Goal: Transaction & Acquisition: Purchase product/service

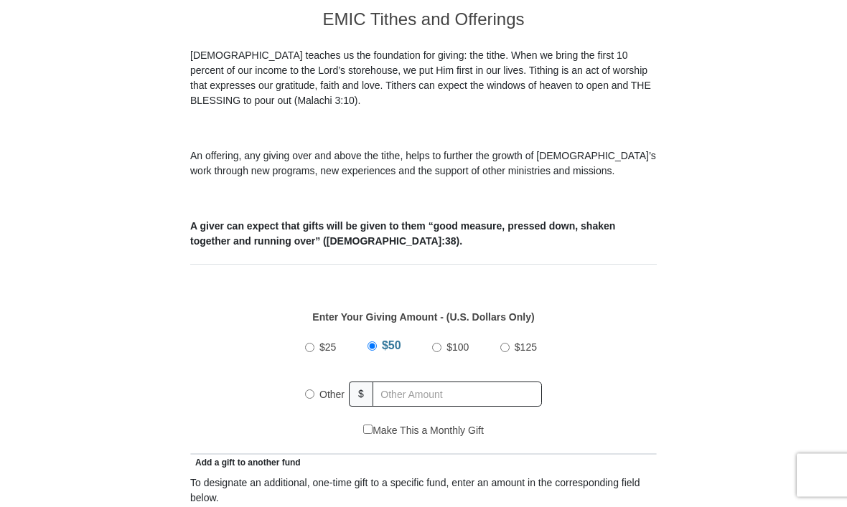
click at [441, 351] on input "$100" at bounding box center [436, 348] width 9 height 9
radio input "true"
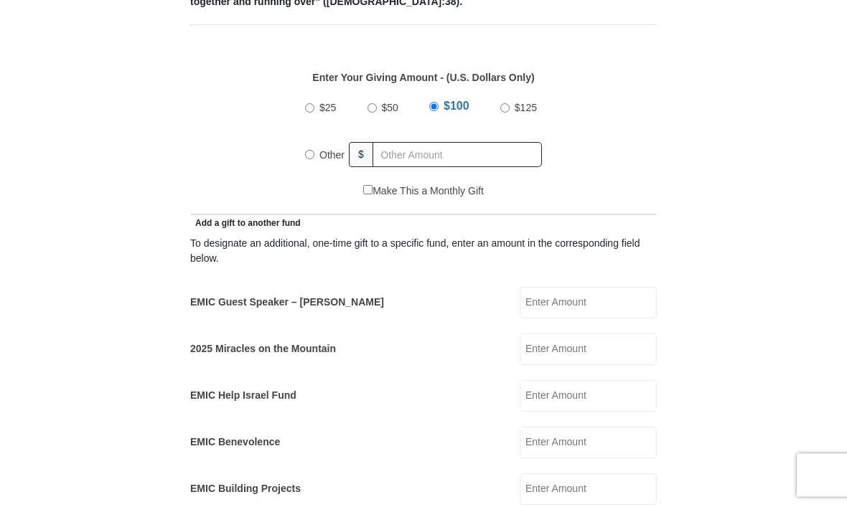
scroll to position [611, 0]
click at [613, 305] on input "EMIC Guest Speaker – Billy Burke" at bounding box center [587, 303] width 137 height 32
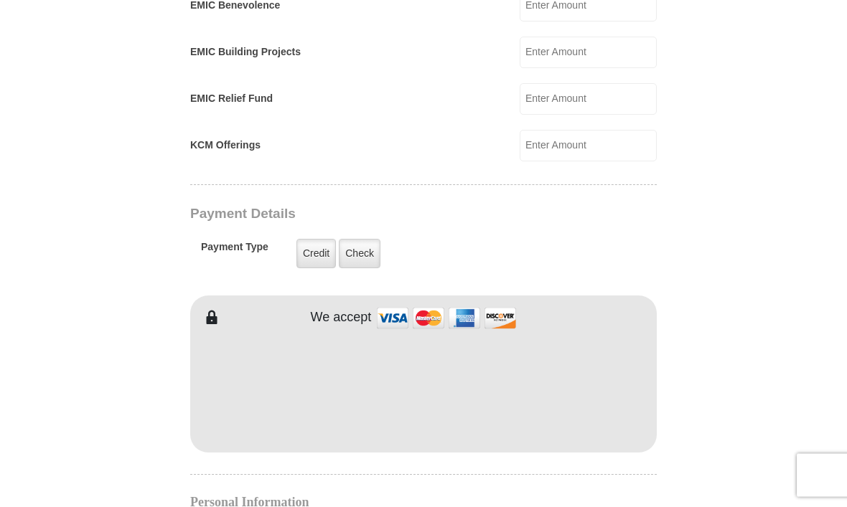
scroll to position [1050, 0]
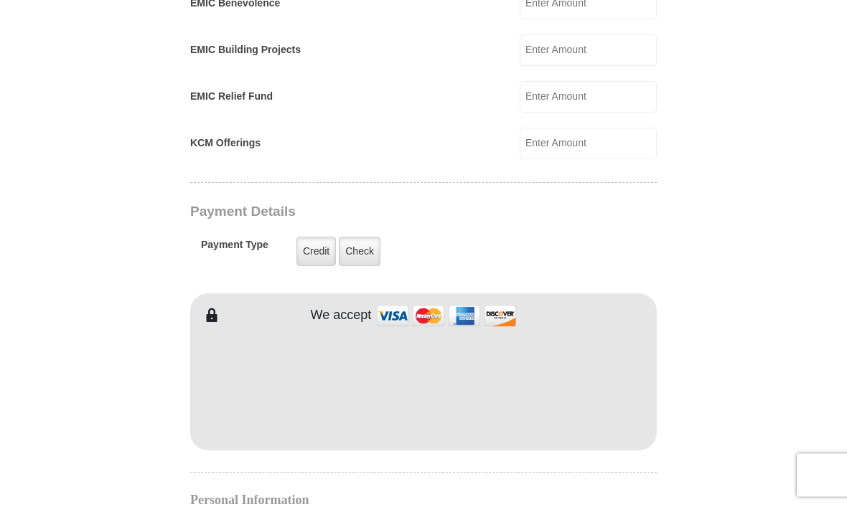
type input "100.00"
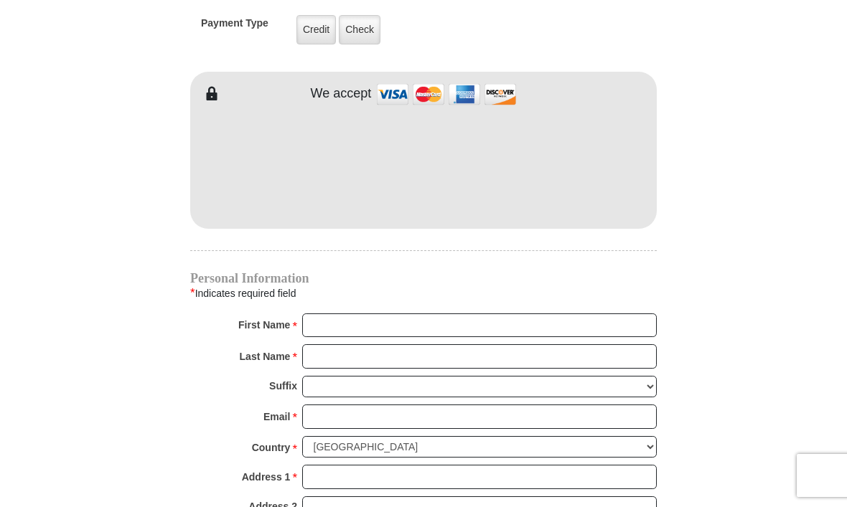
scroll to position [1271, 0]
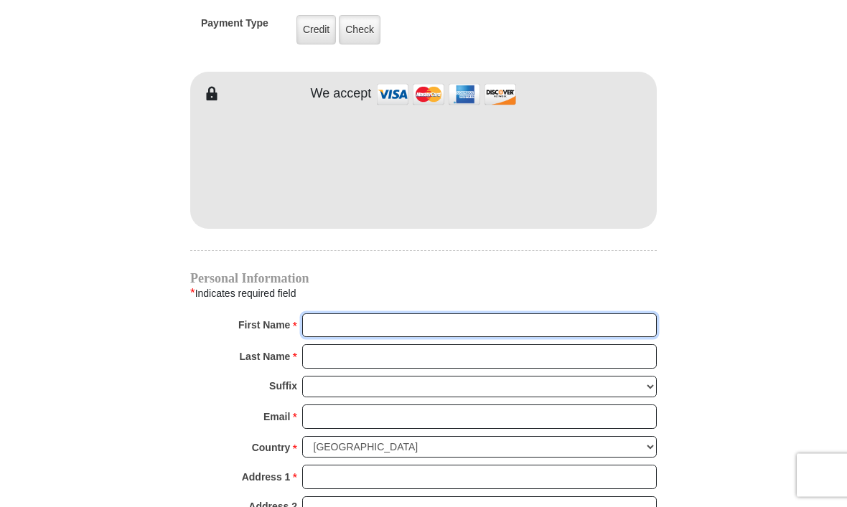
click at [444, 332] on input "First Name *" at bounding box center [479, 326] width 354 height 24
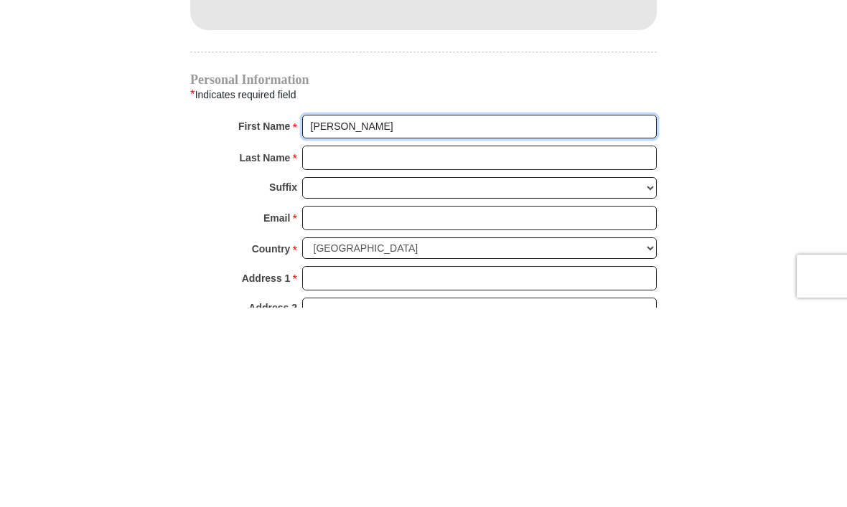
type input "Carol"
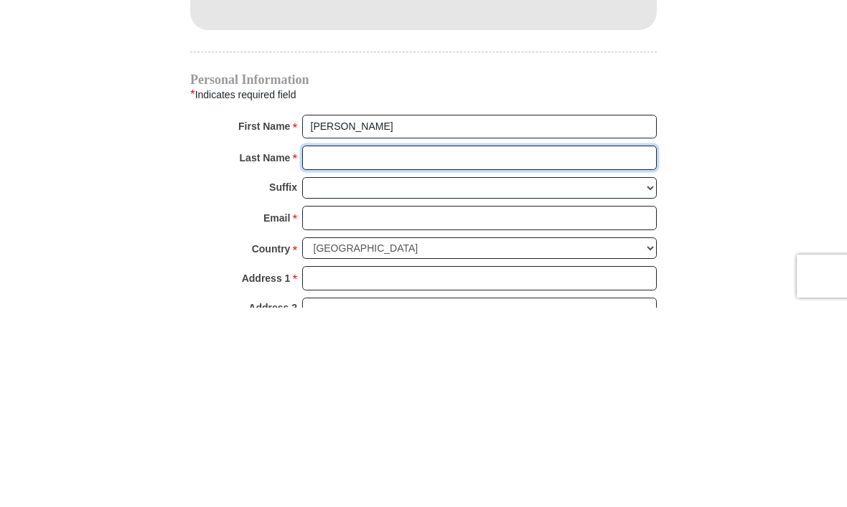
click at [470, 345] on input "Last Name *" at bounding box center [479, 357] width 354 height 24
type input "Tremain"
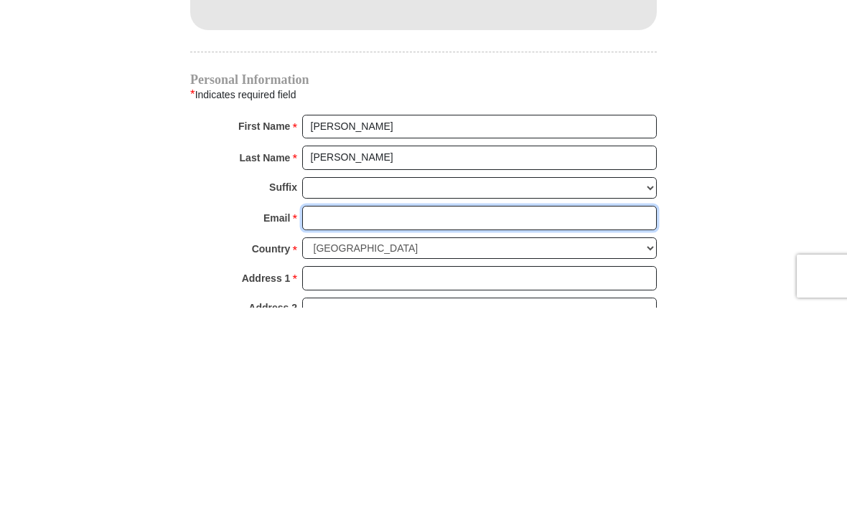
click at [417, 405] on input "Email *" at bounding box center [479, 417] width 354 height 24
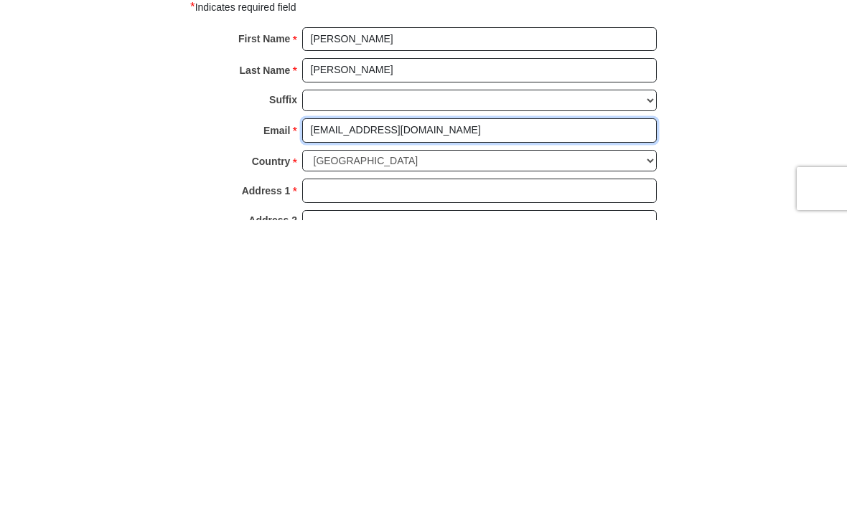
type input "cktremain@hotmail.com"
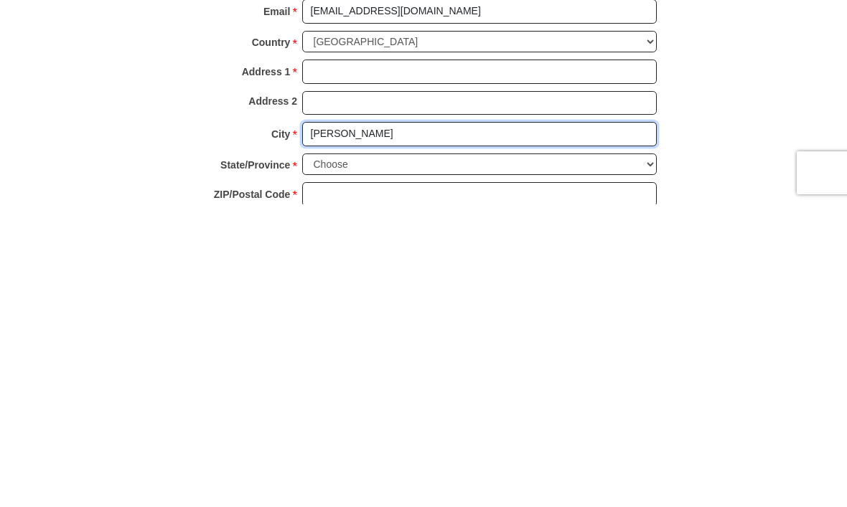
type input "Sidney"
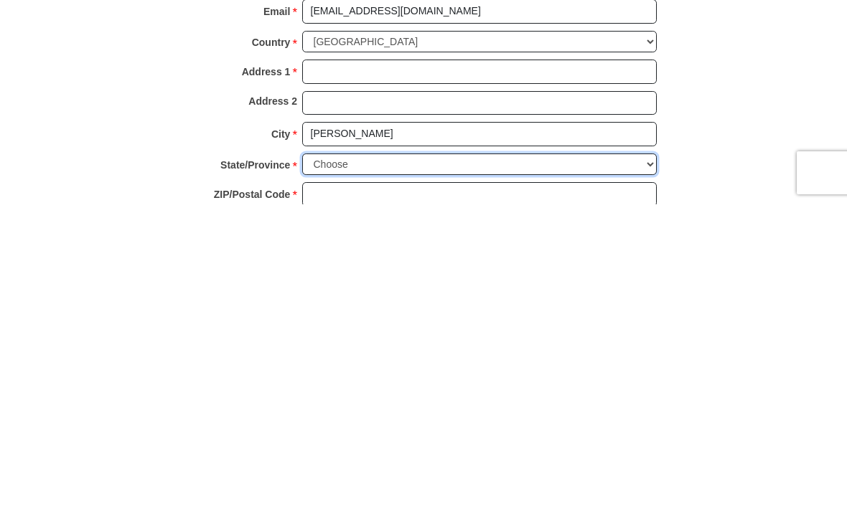
click at [401, 456] on select "Choose Alabama Alaska American Samoa Arizona Arkansas Armed Forces Americas Arm…" at bounding box center [479, 467] width 354 height 22
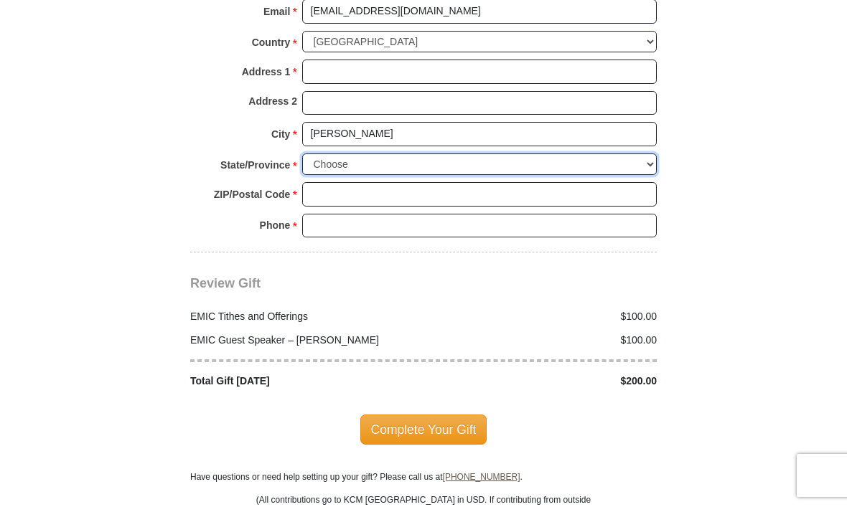
select select "NE"
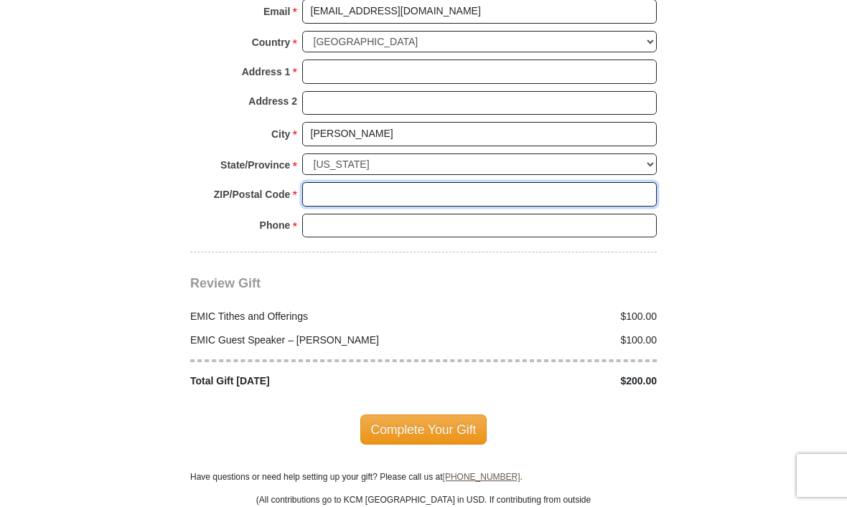
click at [423, 182] on input "ZIP/Postal Code *" at bounding box center [479, 194] width 354 height 24
type input "69162"
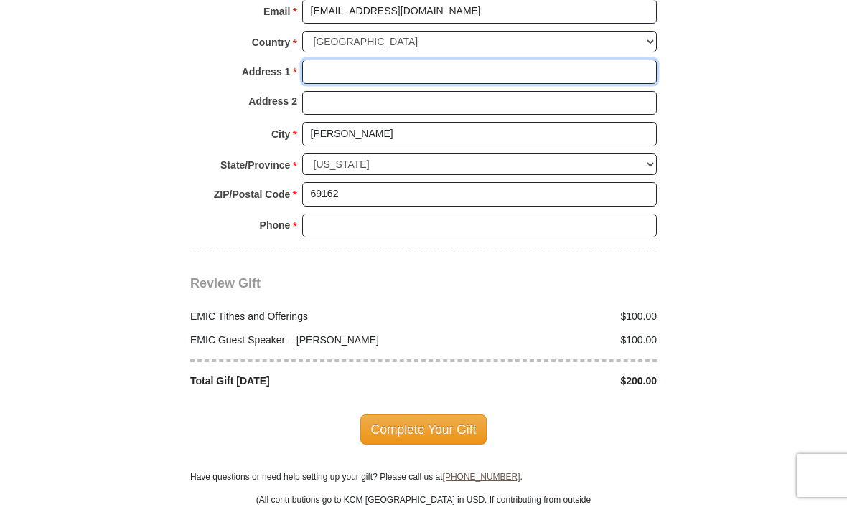
click at [431, 65] on input "Address 1 *" at bounding box center [479, 72] width 354 height 24
type input "2411 Parkview Dr."
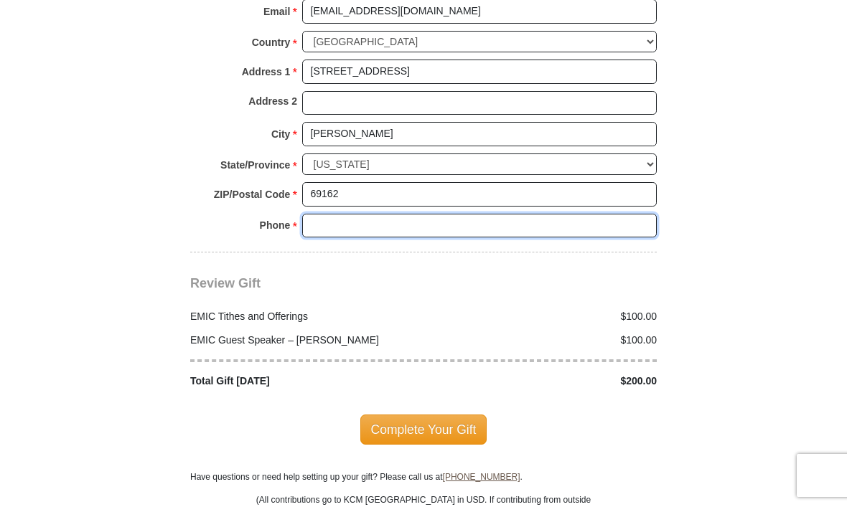
click at [425, 215] on input "Phone * *" at bounding box center [479, 226] width 354 height 24
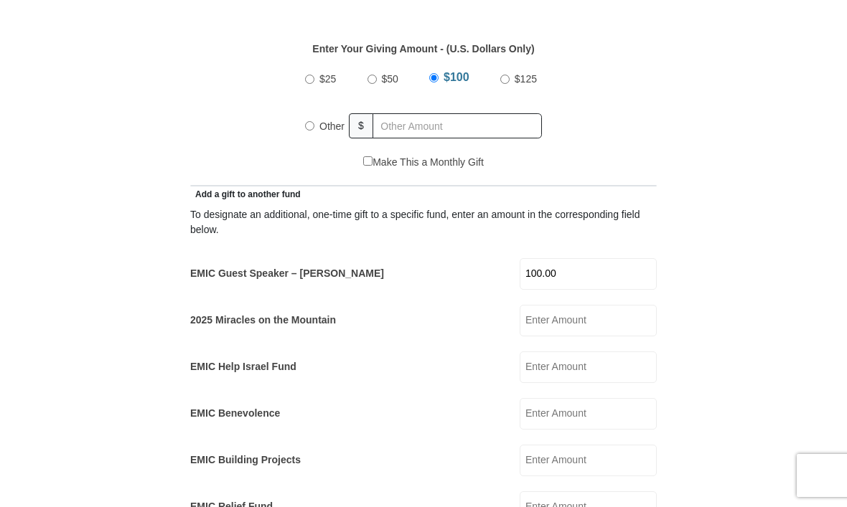
scroll to position [623, 0]
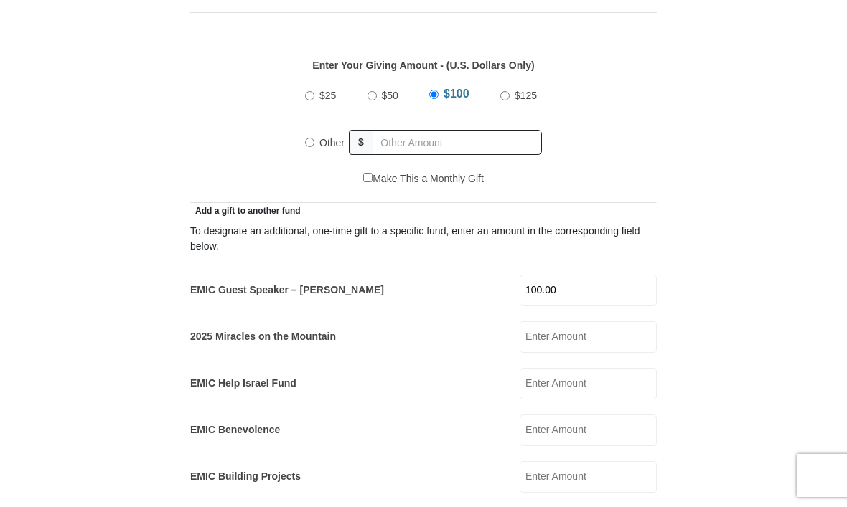
type input "720 219 6683"
click at [444, 98] on span "$100" at bounding box center [456, 94] width 26 height 12
click at [438, 98] on input "$100" at bounding box center [433, 94] width 9 height 9
click at [626, 291] on input "100.00" at bounding box center [587, 291] width 137 height 32
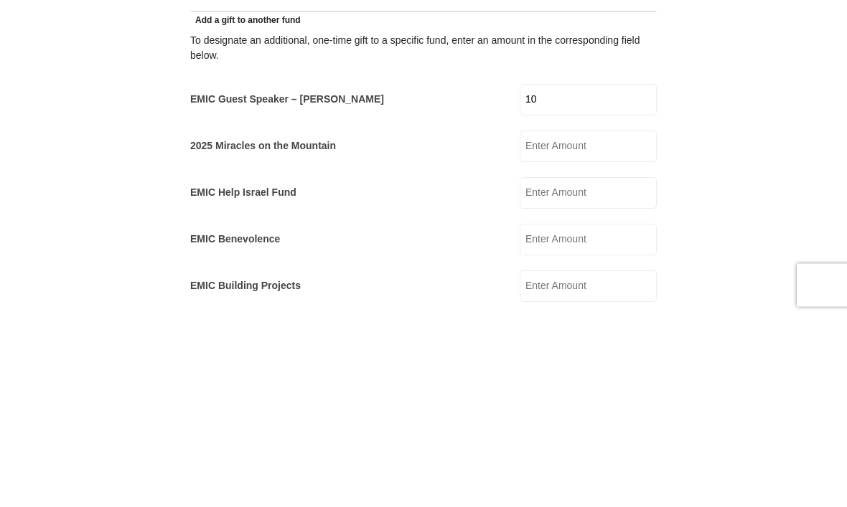
type input "1"
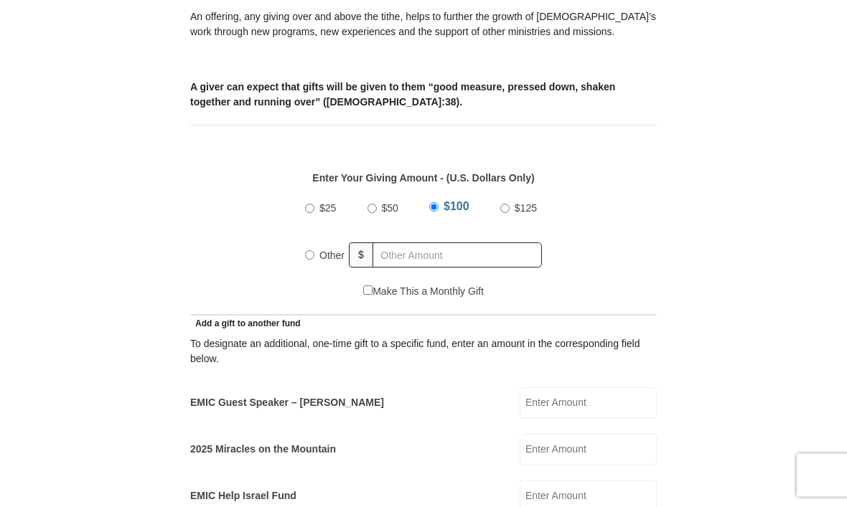
scroll to position [512, 0]
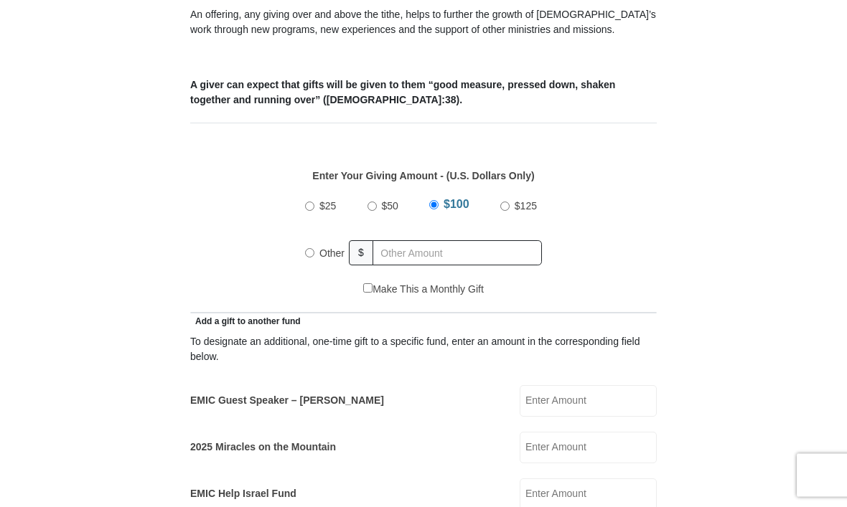
click at [312, 212] on input "$25" at bounding box center [309, 206] width 9 height 9
radio input "true"
click at [614, 405] on input "EMIC Guest Speaker – Billy Burke" at bounding box center [587, 401] width 137 height 32
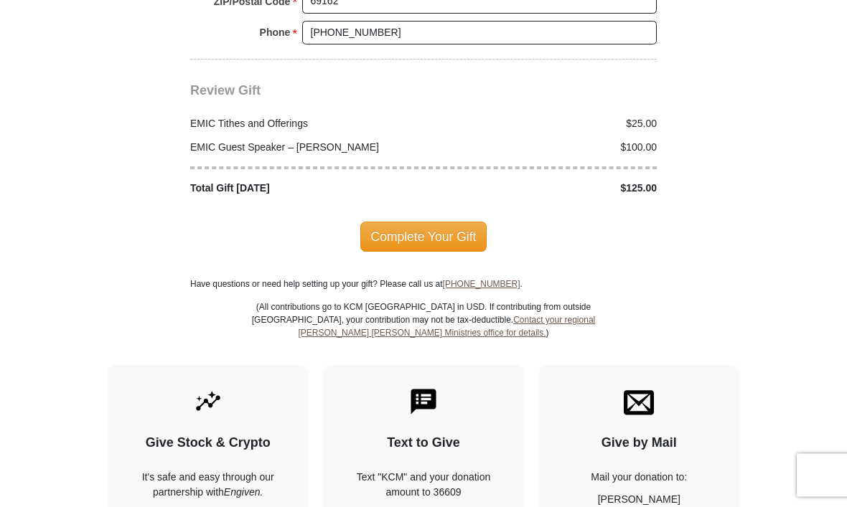
scroll to position [1870, 0]
type input "100.00"
click at [444, 229] on span "Complete Your Gift" at bounding box center [423, 237] width 127 height 30
